Goal: Transaction & Acquisition: Book appointment/travel/reservation

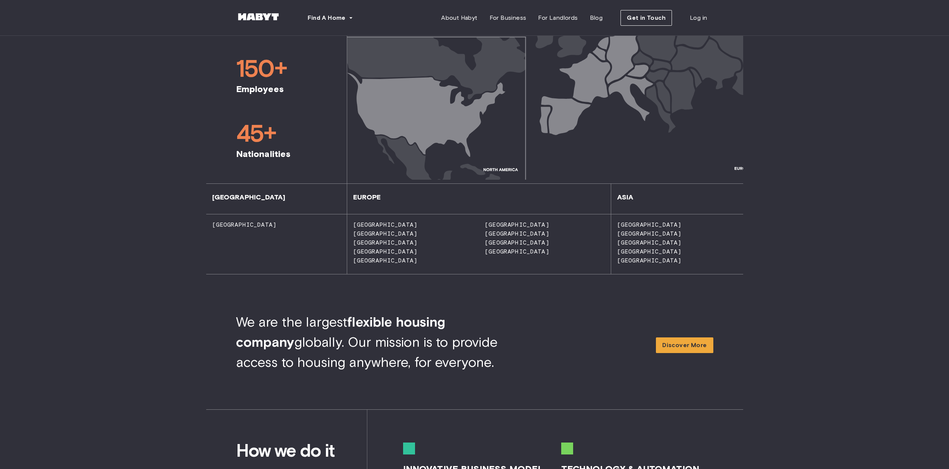
scroll to position [489, 0]
click at [366, 257] on span "[GEOGRAPHIC_DATA]" at bounding box center [382, 259] width 70 height 7
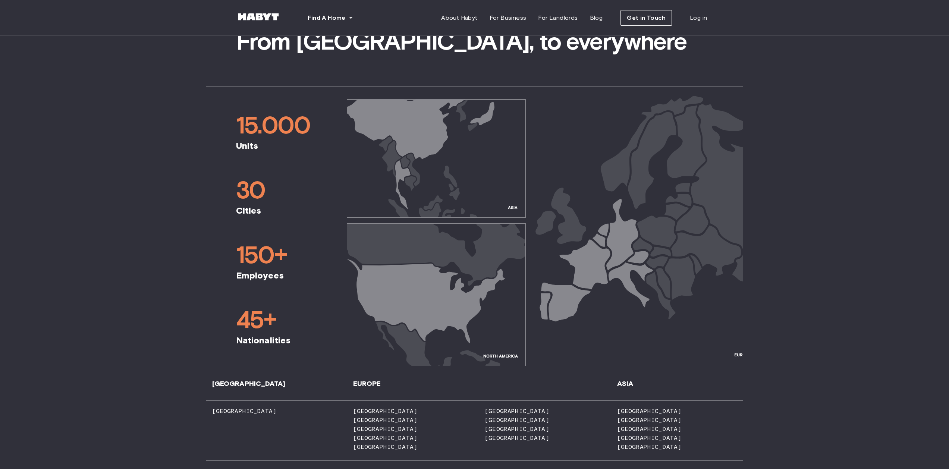
scroll to position [167, 0]
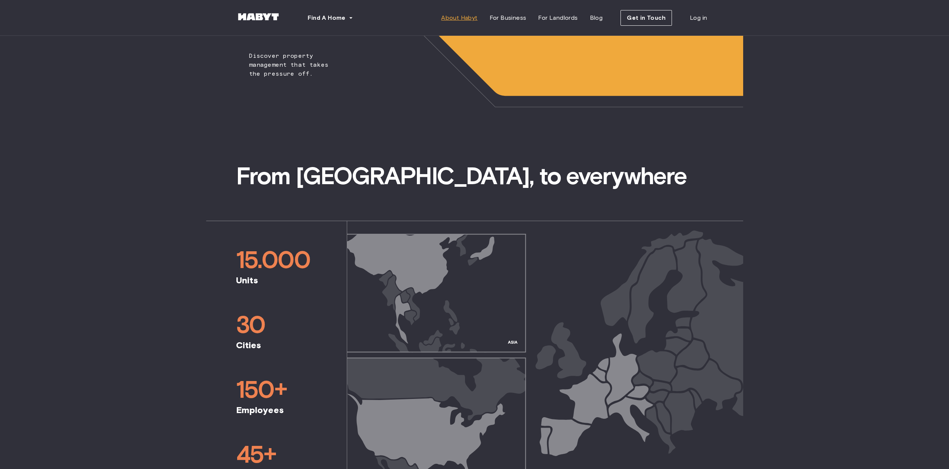
click at [457, 20] on span "About Habyt" at bounding box center [459, 17] width 36 height 9
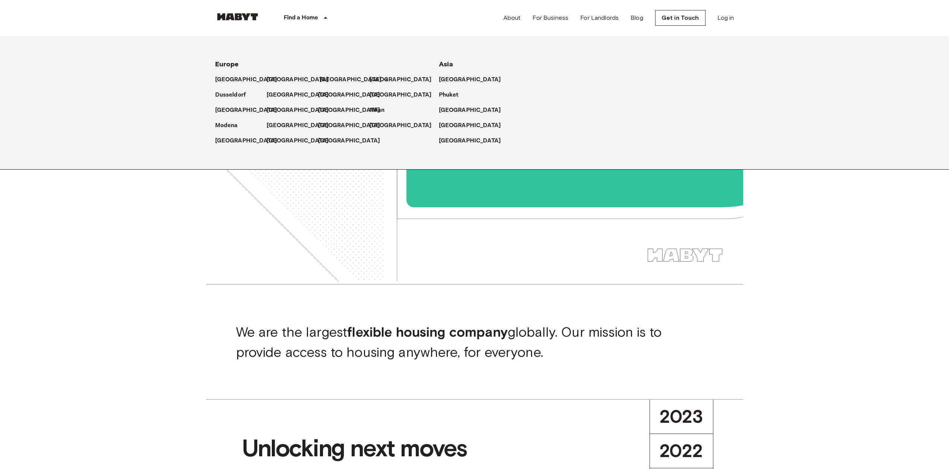
click at [338, 79] on p "[GEOGRAPHIC_DATA]" at bounding box center [350, 79] width 62 height 9
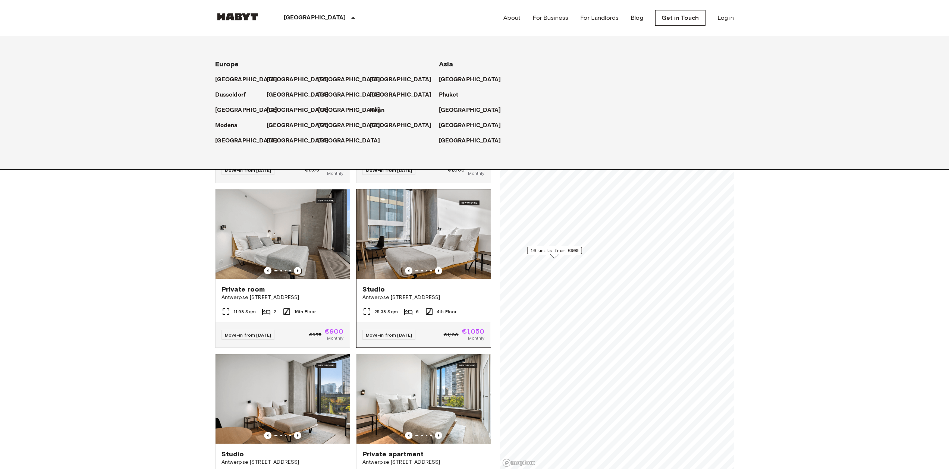
scroll to position [82, 0]
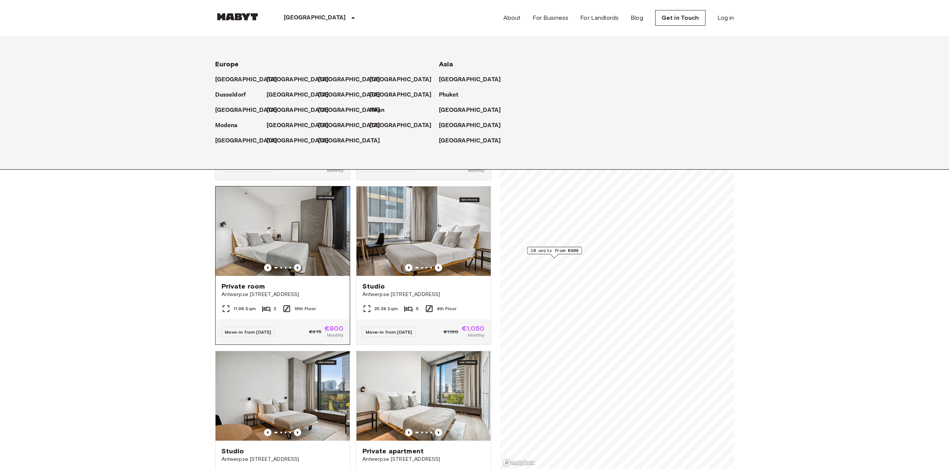
click at [297, 264] on icon "Previous image" at bounding box center [297, 267] width 7 height 7
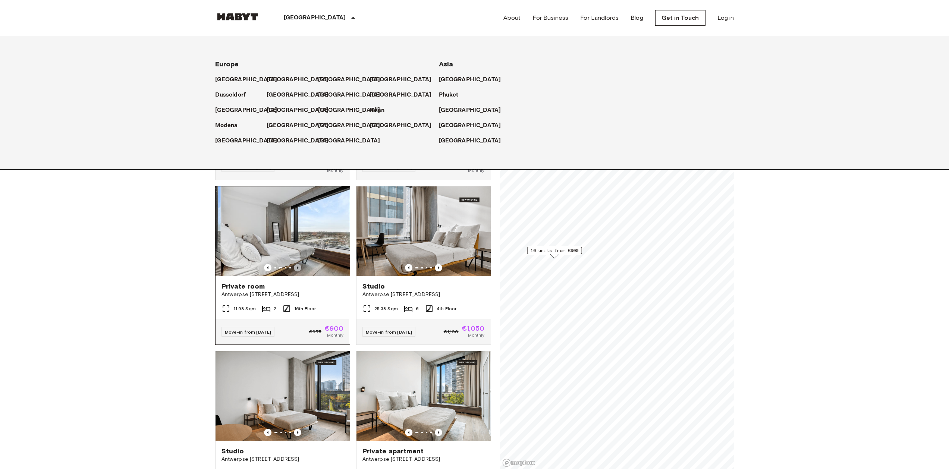
click at [297, 264] on icon "Previous image" at bounding box center [297, 267] width 7 height 7
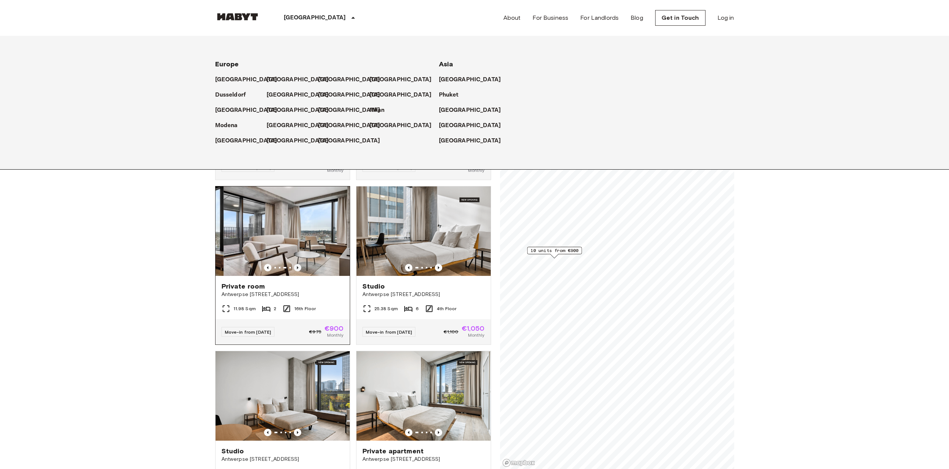
click at [297, 264] on icon "Previous image" at bounding box center [297, 267] width 7 height 7
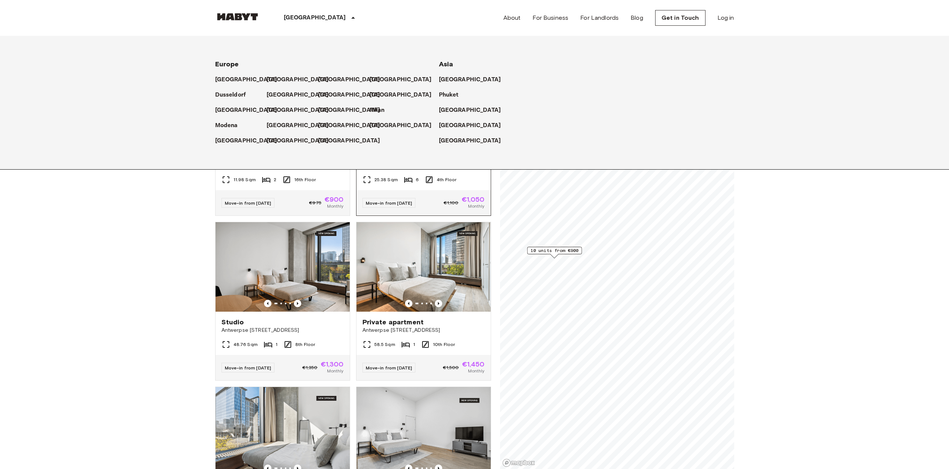
scroll to position [268, 0]
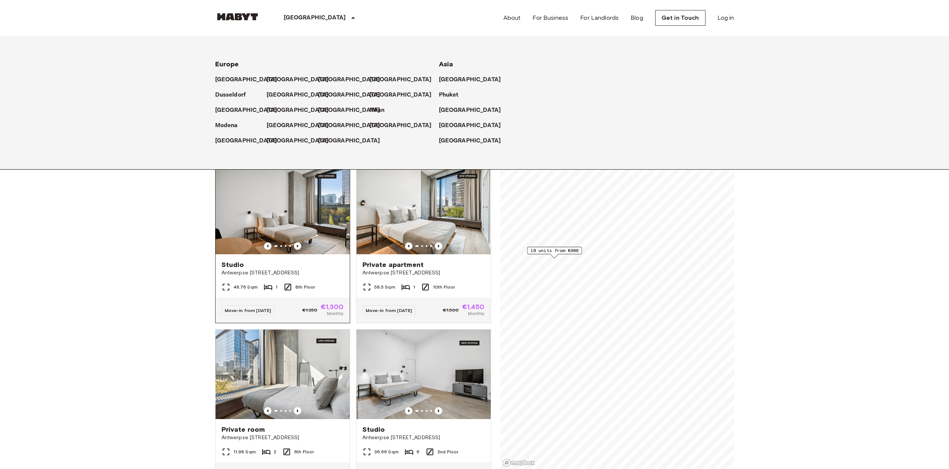
click at [236, 260] on span "Studio" at bounding box center [232, 264] width 23 height 9
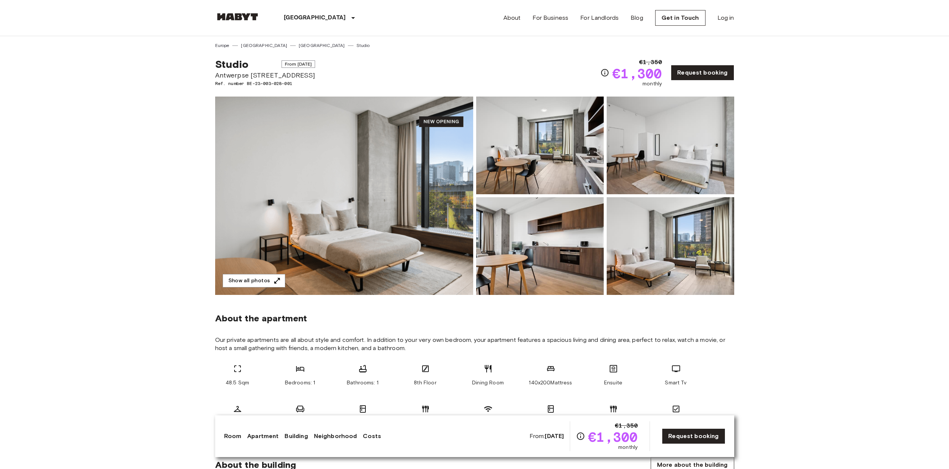
click at [368, 175] on img at bounding box center [344, 196] width 258 height 198
click at [299, 45] on link "[GEOGRAPHIC_DATA]" at bounding box center [322, 45] width 46 height 7
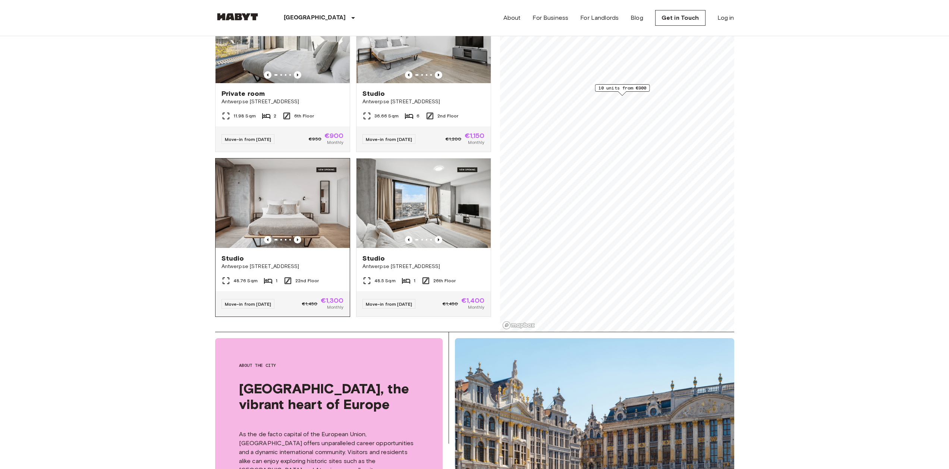
scroll to position [149, 0]
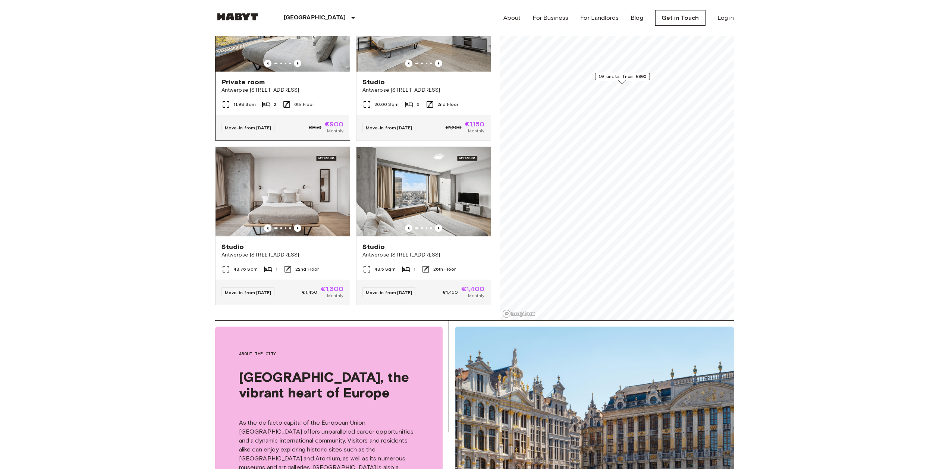
click at [242, 72] on div "Private room Antwerpse Steenweg 57, Brussels" at bounding box center [282, 86] width 134 height 28
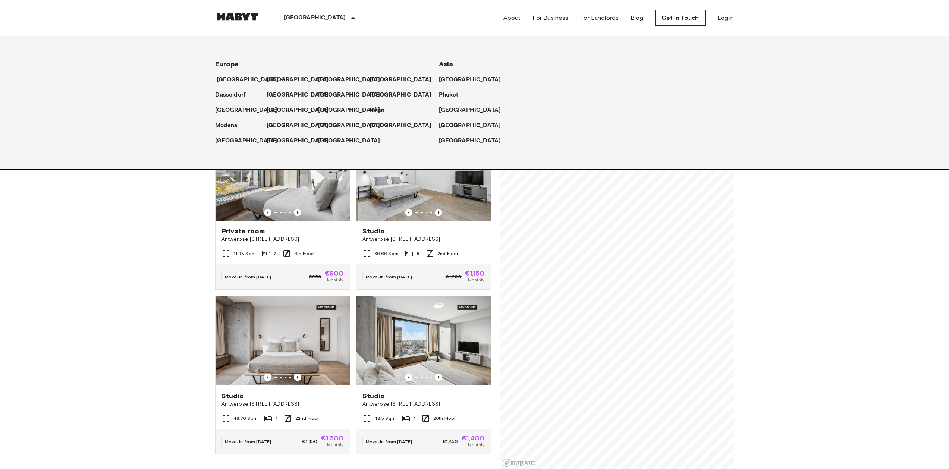
click at [229, 82] on p "[GEOGRAPHIC_DATA]" at bounding box center [248, 79] width 62 height 9
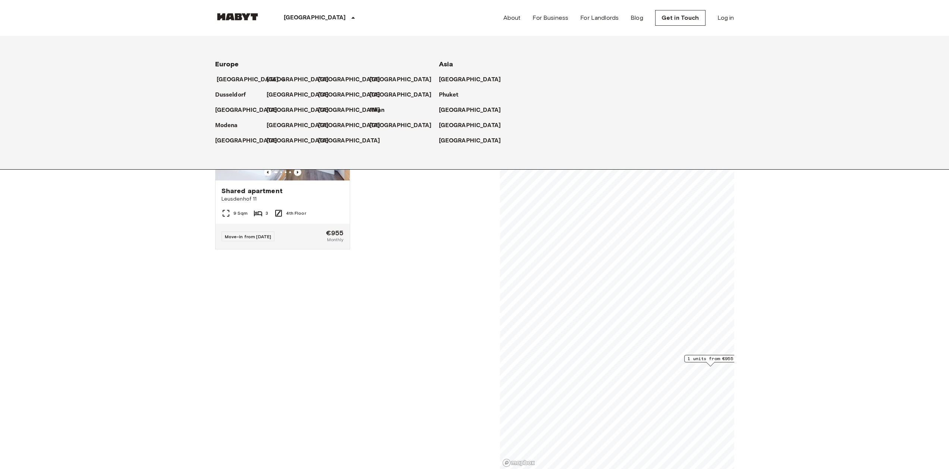
click at [240, 79] on p "[GEOGRAPHIC_DATA]" at bounding box center [248, 79] width 62 height 9
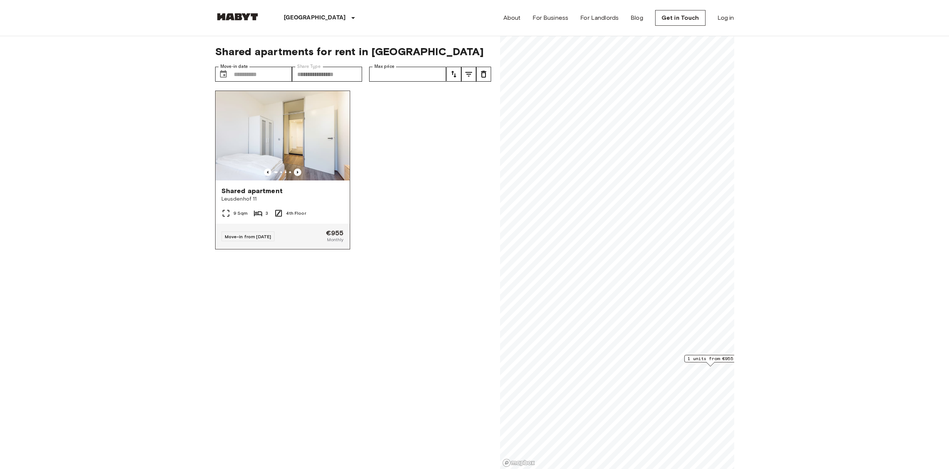
click at [268, 151] on img at bounding box center [282, 135] width 134 height 89
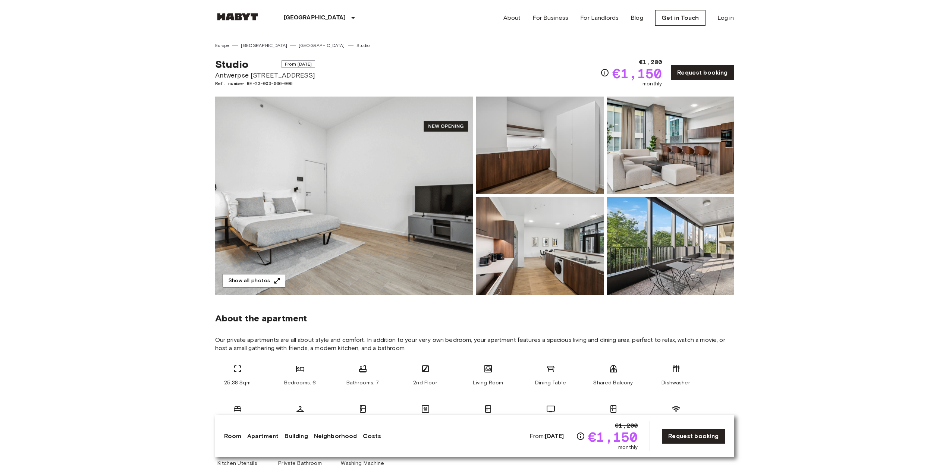
click at [264, 278] on button "Show all photos" at bounding box center [253, 281] width 63 height 14
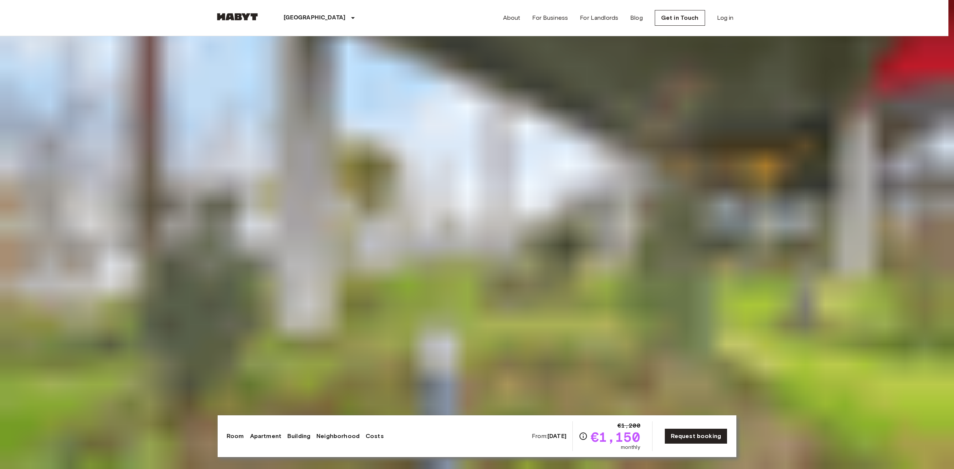
click at [527, 445] on img at bounding box center [477, 234] width 954 height 469
click at [340, 452] on img at bounding box center [477, 234] width 954 height 469
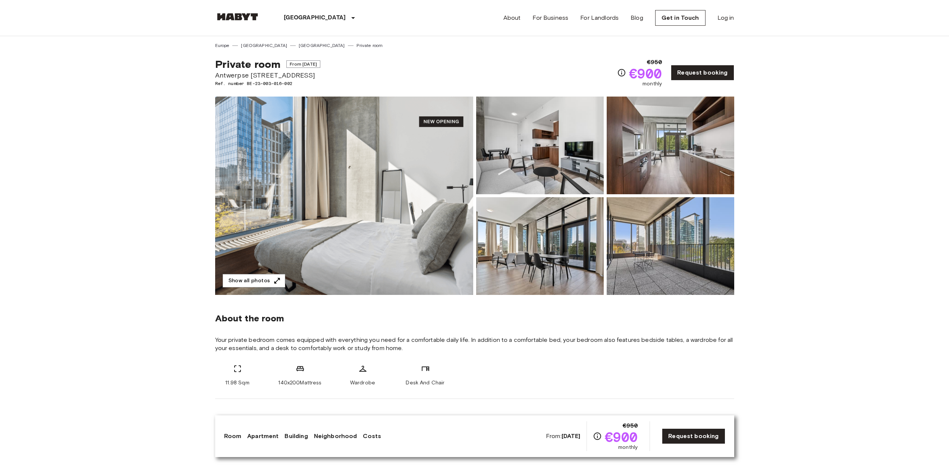
click at [402, 173] on img at bounding box center [344, 196] width 258 height 198
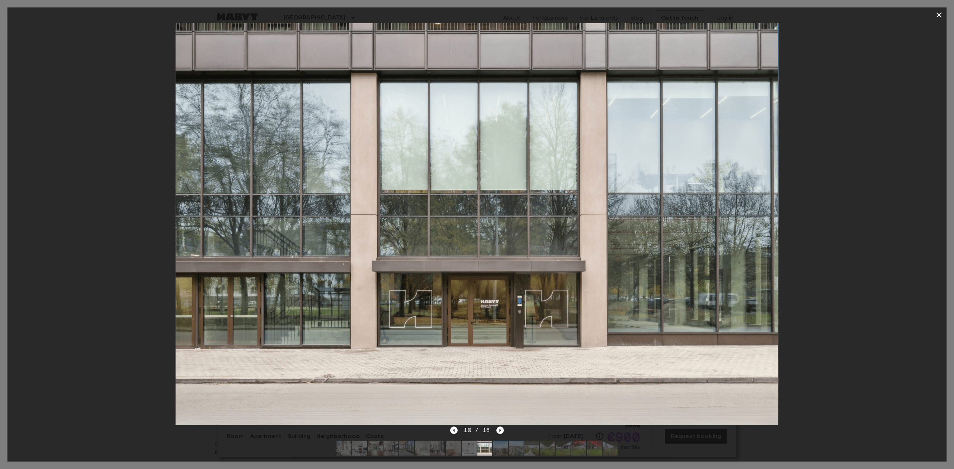
click at [941, 13] on icon "button" at bounding box center [939, 14] width 5 height 5
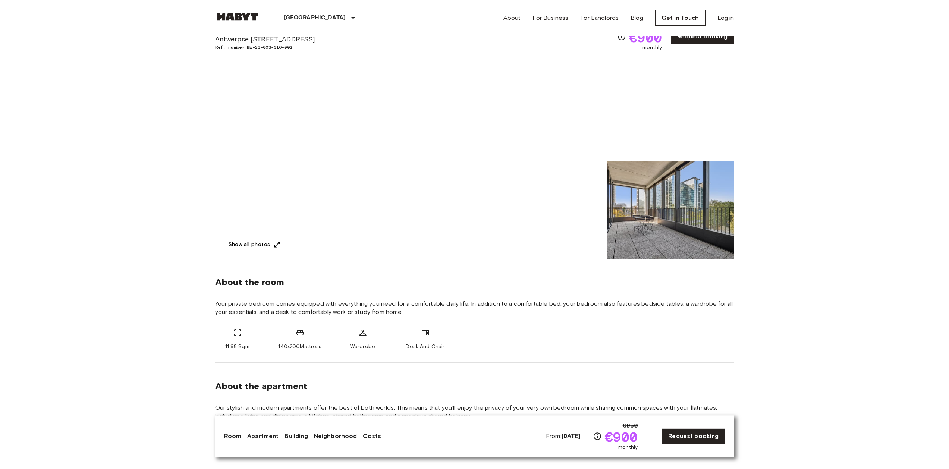
scroll to position [36, 0]
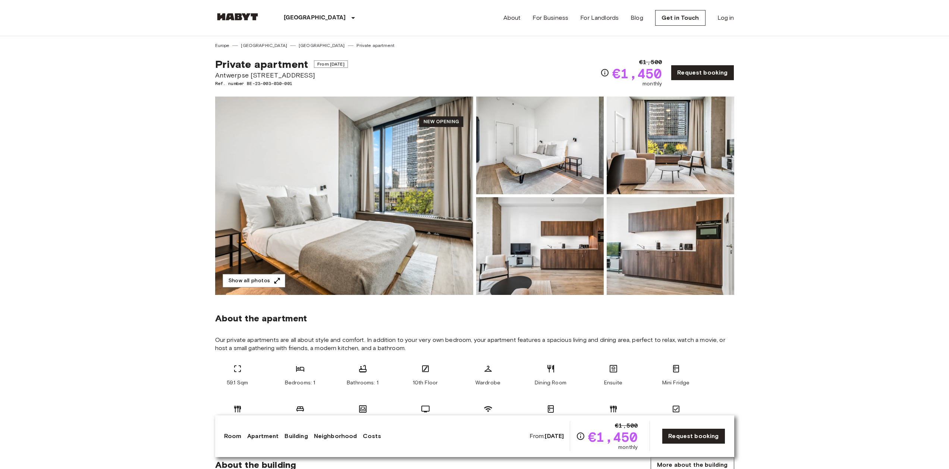
click at [431, 173] on img at bounding box center [344, 196] width 258 height 198
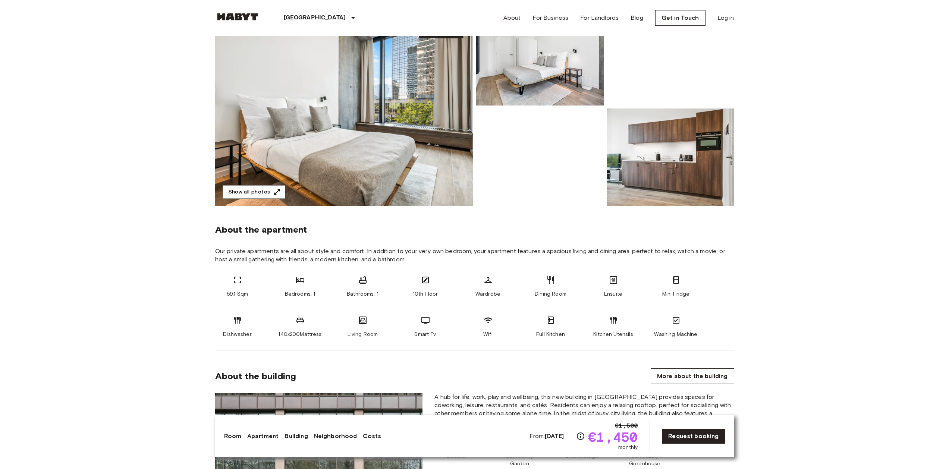
scroll to position [101, 0]
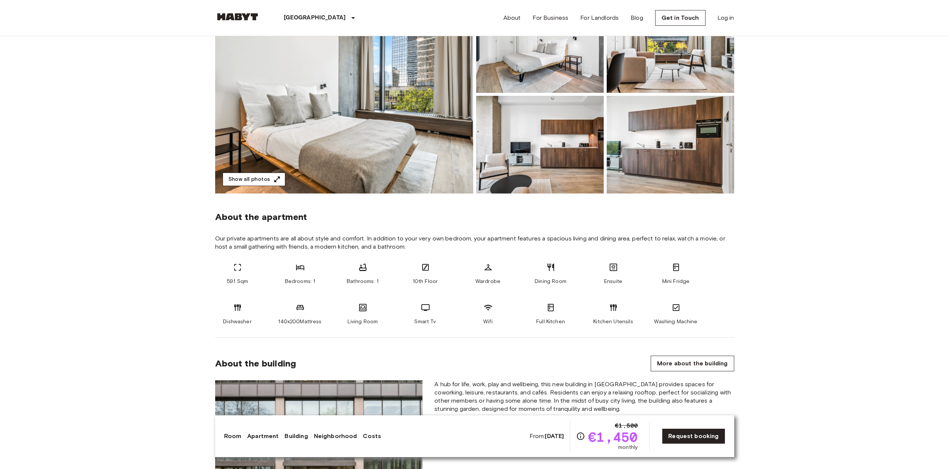
click at [262, 180] on button "Show all photos" at bounding box center [253, 180] width 63 height 14
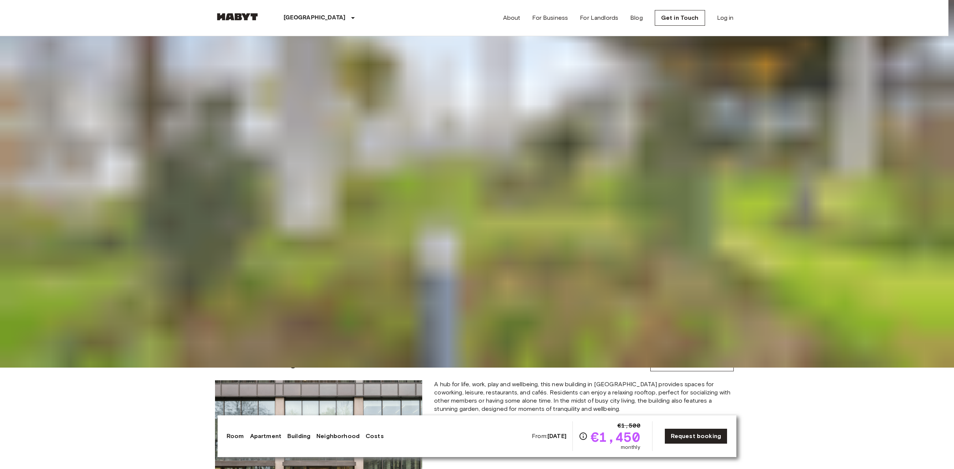
click at [472, 367] on img at bounding box center [477, 133] width 954 height 469
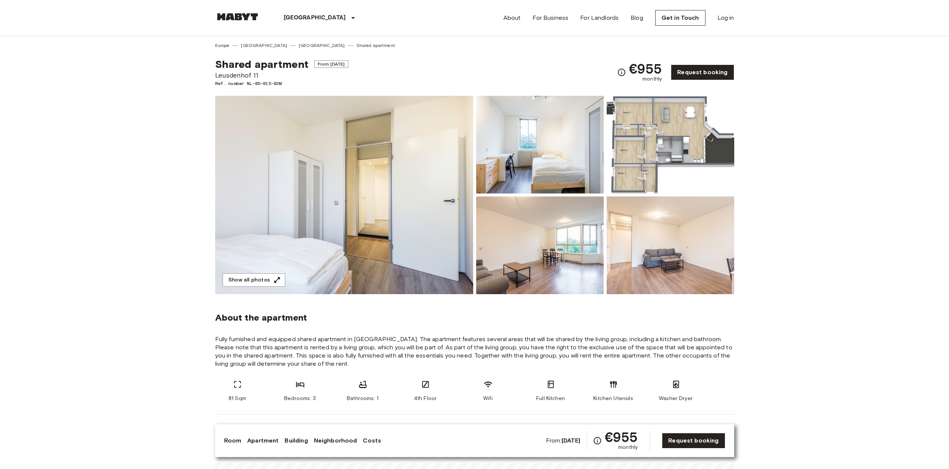
click at [379, 182] on img at bounding box center [344, 195] width 258 height 198
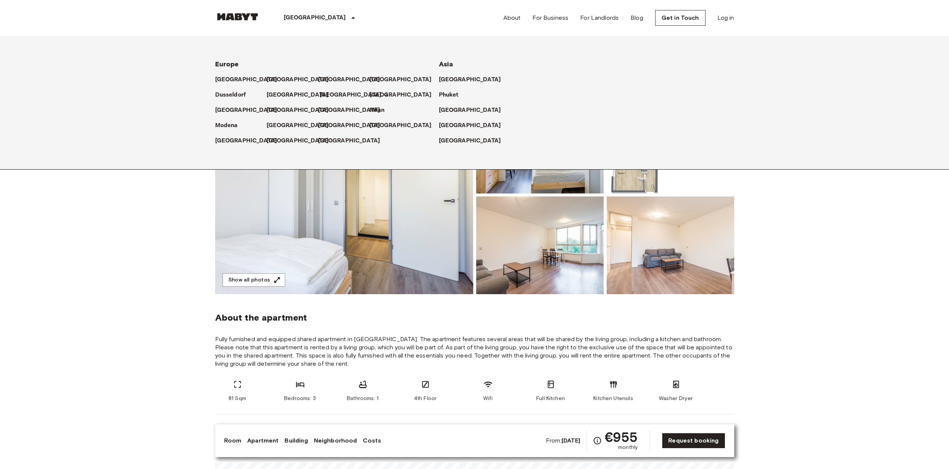
click at [324, 97] on p "[GEOGRAPHIC_DATA]" at bounding box center [350, 95] width 62 height 9
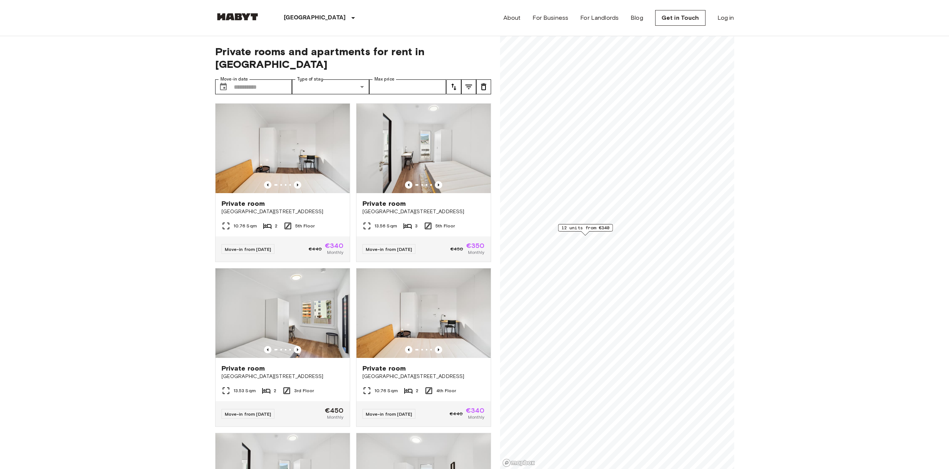
click at [575, 230] on span "12 units from €340" at bounding box center [585, 227] width 48 height 7
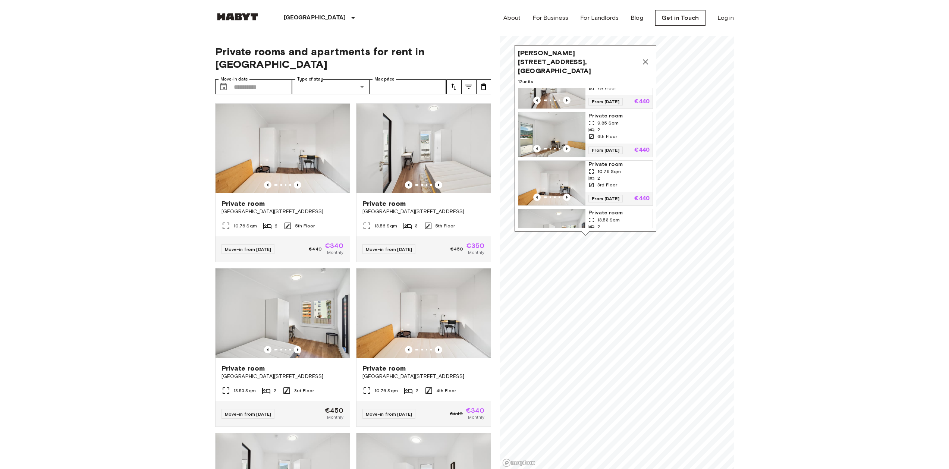
scroll to position [341, 0]
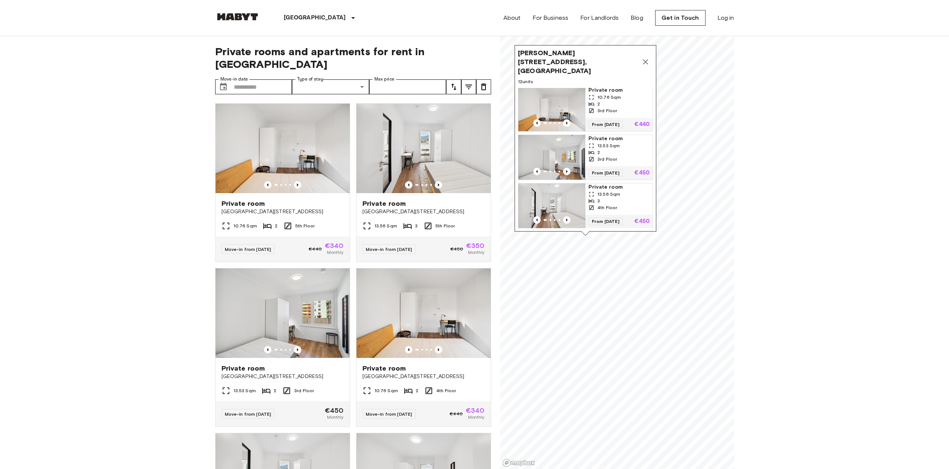
click at [618, 86] on span "Private room" at bounding box center [618, 89] width 61 height 7
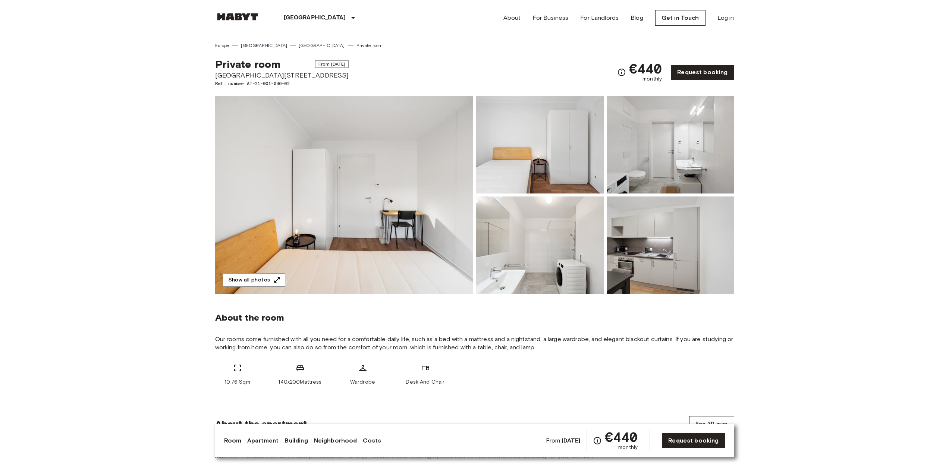
click at [413, 167] on img at bounding box center [344, 195] width 258 height 198
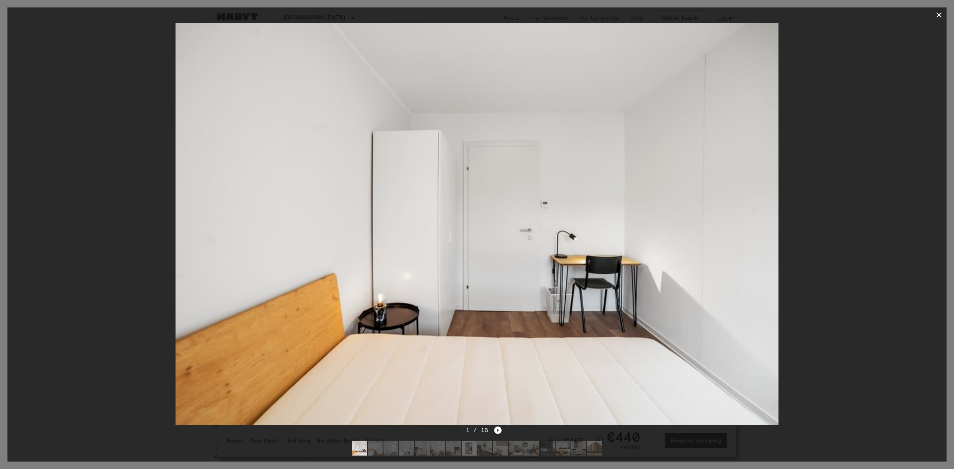
click at [468, 448] on img at bounding box center [469, 448] width 15 height 15
